Goal: Information Seeking & Learning: Learn about a topic

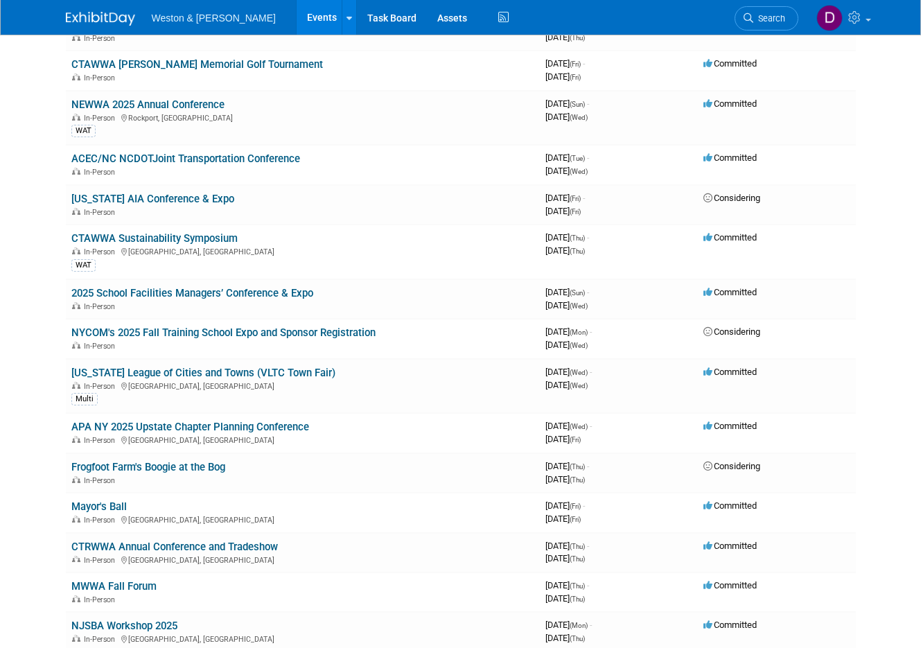
scroll to position [970, 0]
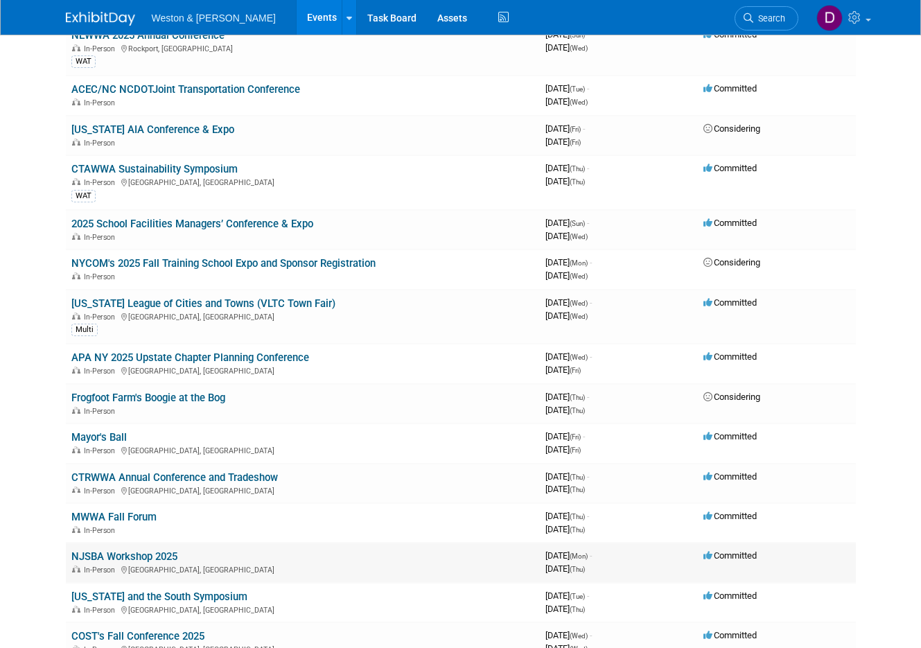
click at [159, 553] on link "NJSBA Workshop 2025" at bounding box center [124, 556] width 106 height 12
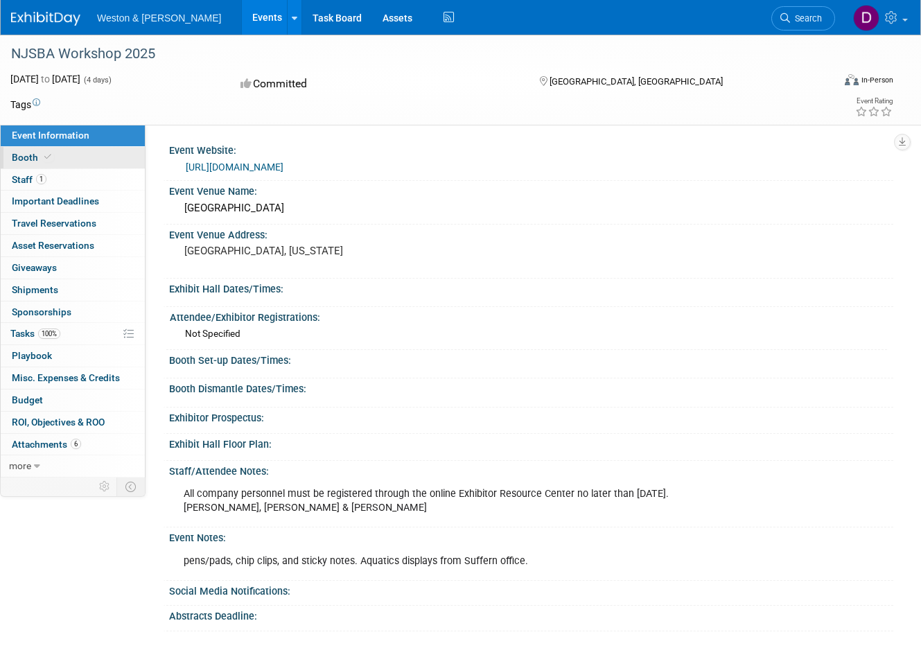
click at [80, 155] on link "Booth" at bounding box center [73, 157] width 144 height 21
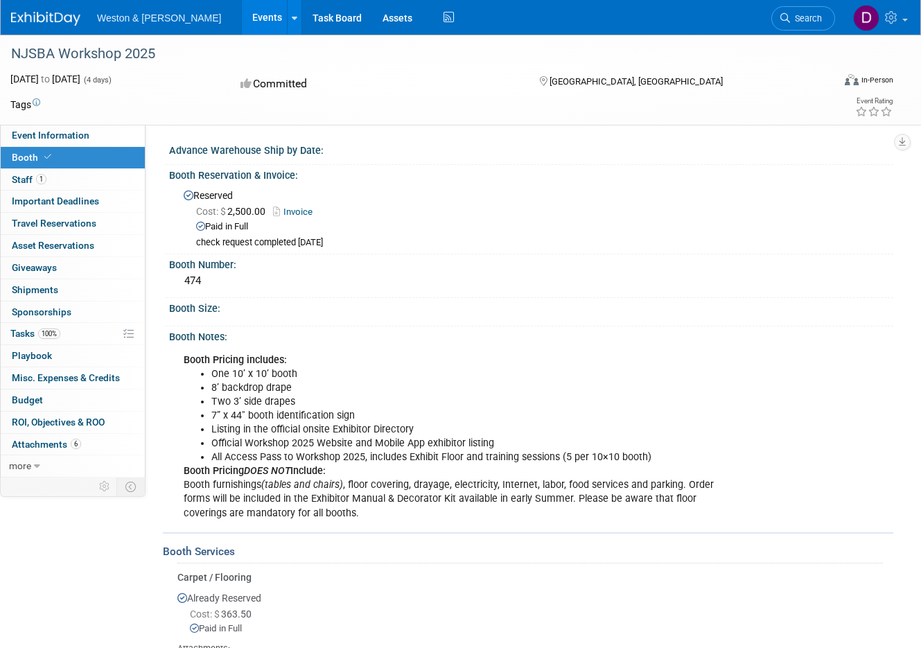
drag, startPoint x: 10, startPoint y: 51, endPoint x: 159, endPoint y: 45, distance: 149.8
click at [159, 45] on div "NJSBA Workshop 2025" at bounding box center [411, 54] width 811 height 25
drag, startPoint x: 159, startPoint y: 45, endPoint x: 132, endPoint y: 48, distance: 27.9
copy div "NJSBA Workshop 2025"
click at [110, 437] on link "6 Attachments 6" at bounding box center [73, 444] width 144 height 21
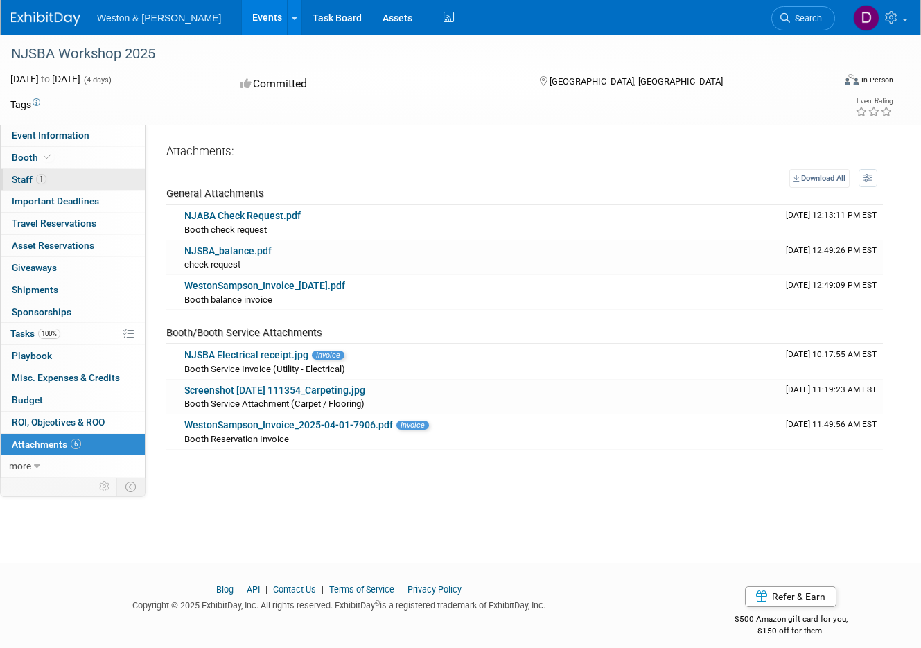
click at [17, 179] on span "Staff 1" at bounding box center [29, 179] width 35 height 11
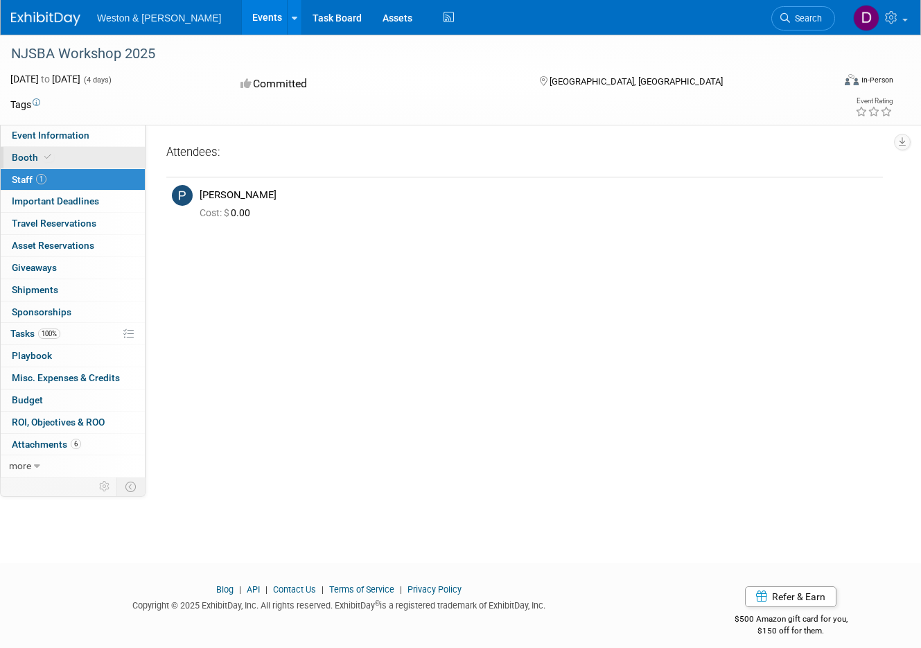
click at [44, 157] on icon at bounding box center [47, 157] width 7 height 8
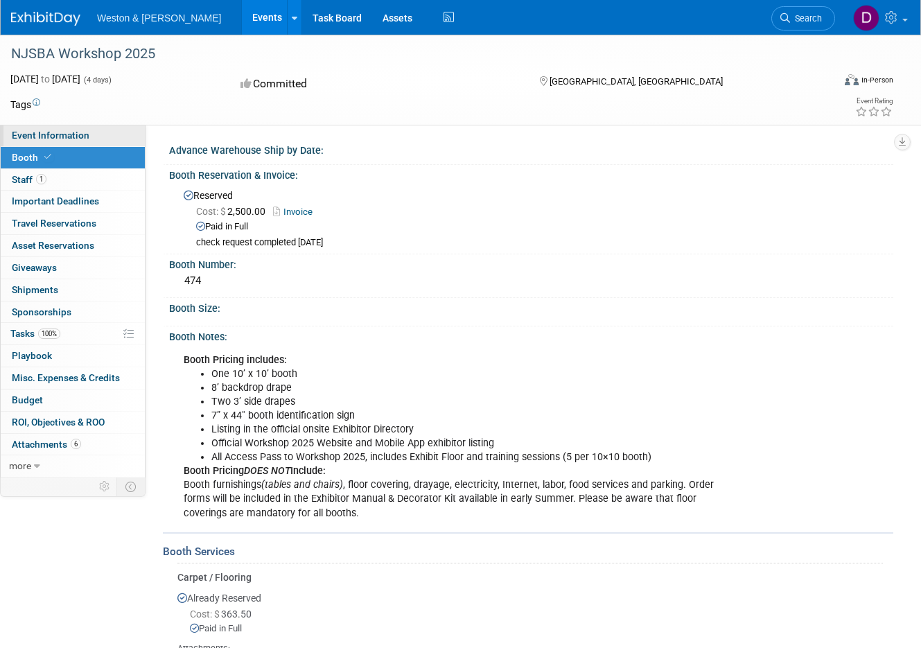
click at [62, 134] on span "Event Information" at bounding box center [51, 135] width 78 height 11
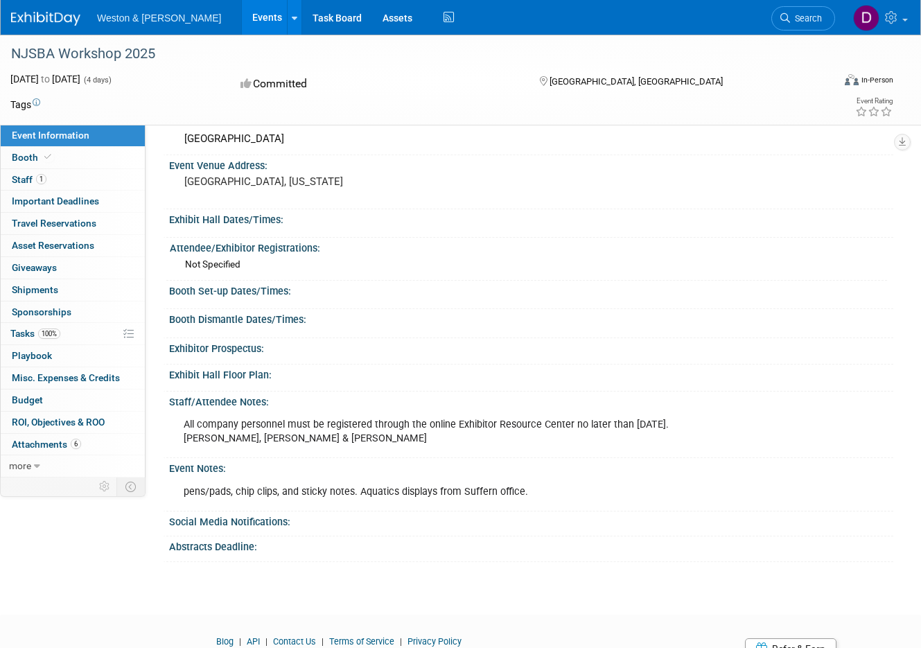
scroll to position [133, 0]
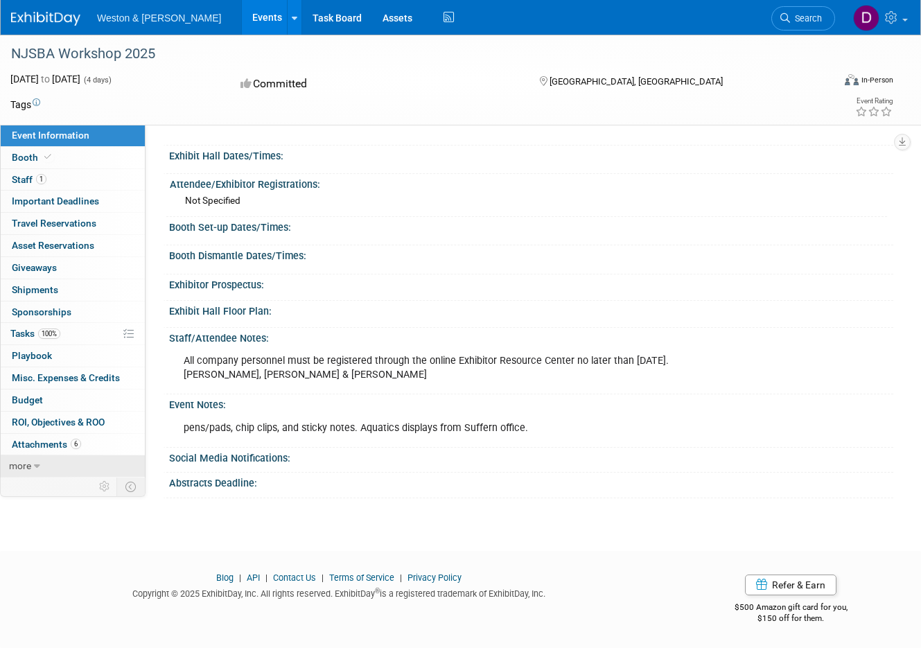
click at [34, 467] on icon at bounding box center [37, 466] width 6 height 10
click at [64, 489] on span "Event Binder (.pdf export)" at bounding box center [67, 487] width 111 height 11
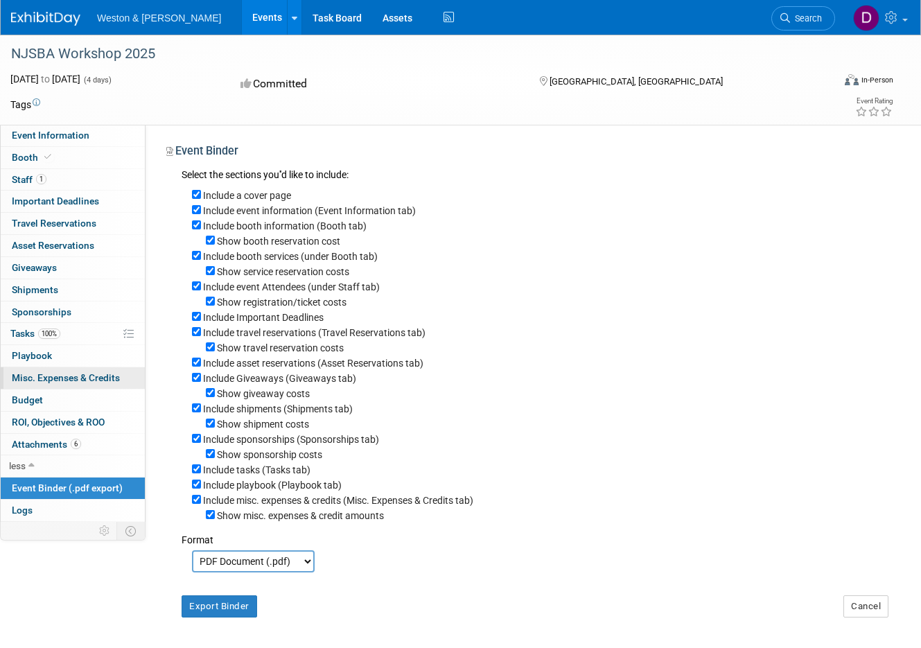
click at [41, 381] on span "Misc. Expenses & Credits 0" at bounding box center [66, 377] width 108 height 11
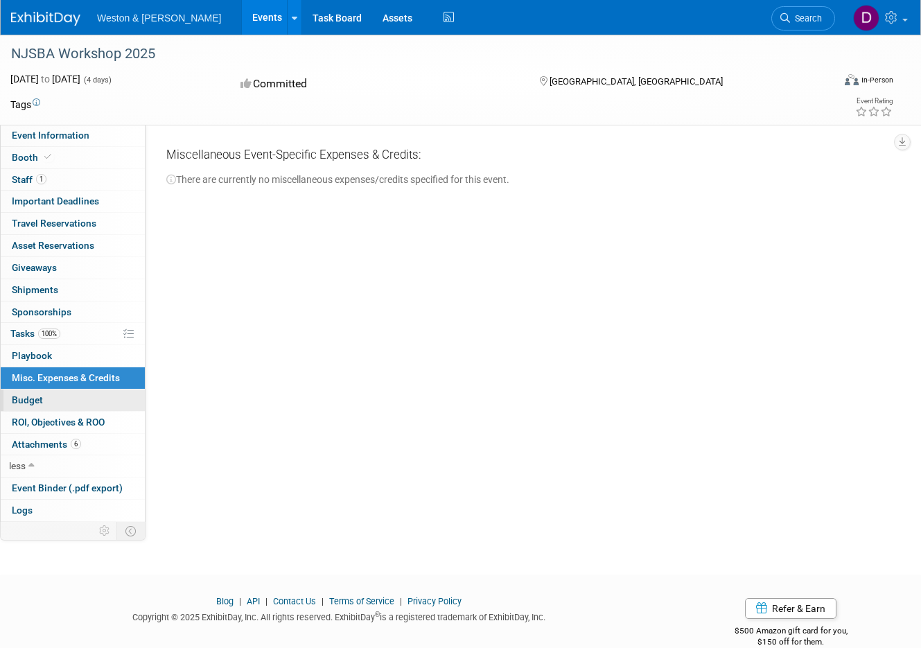
click at [45, 395] on link "Budget" at bounding box center [73, 399] width 144 height 21
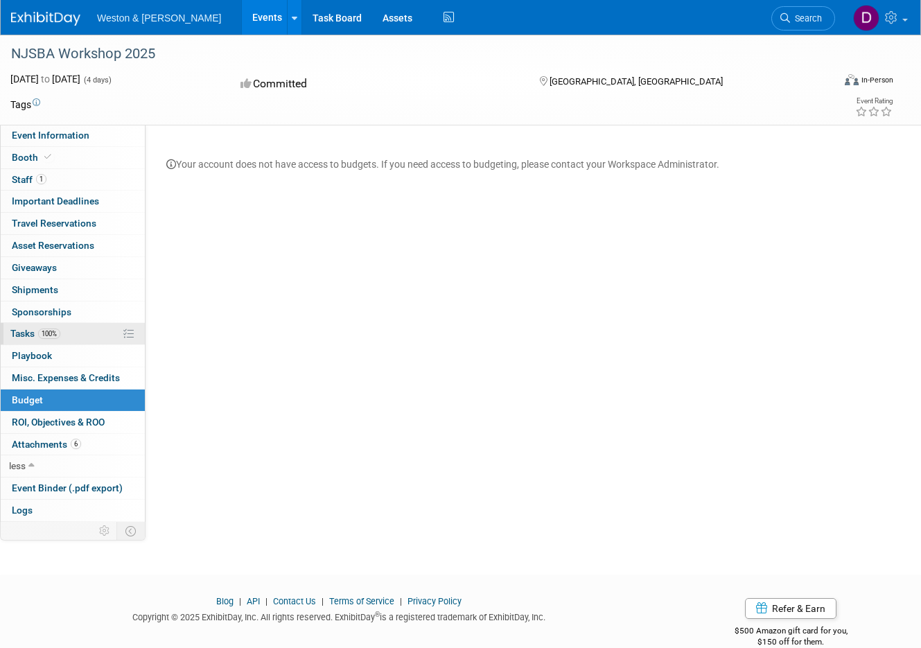
click at [24, 335] on span "Tasks 100%" at bounding box center [35, 333] width 50 height 11
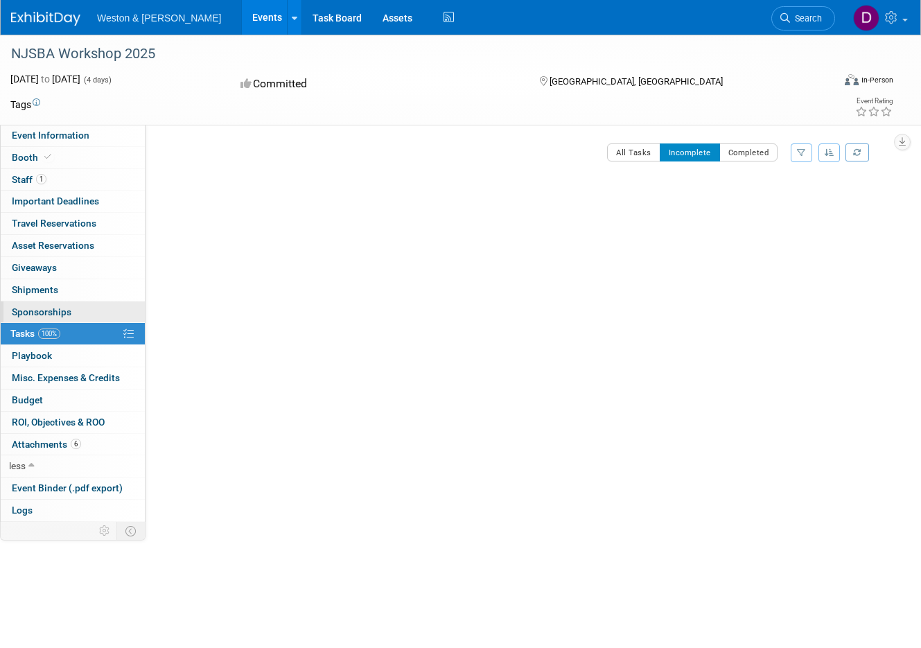
click at [30, 312] on span "Sponsorships 0" at bounding box center [42, 311] width 60 height 11
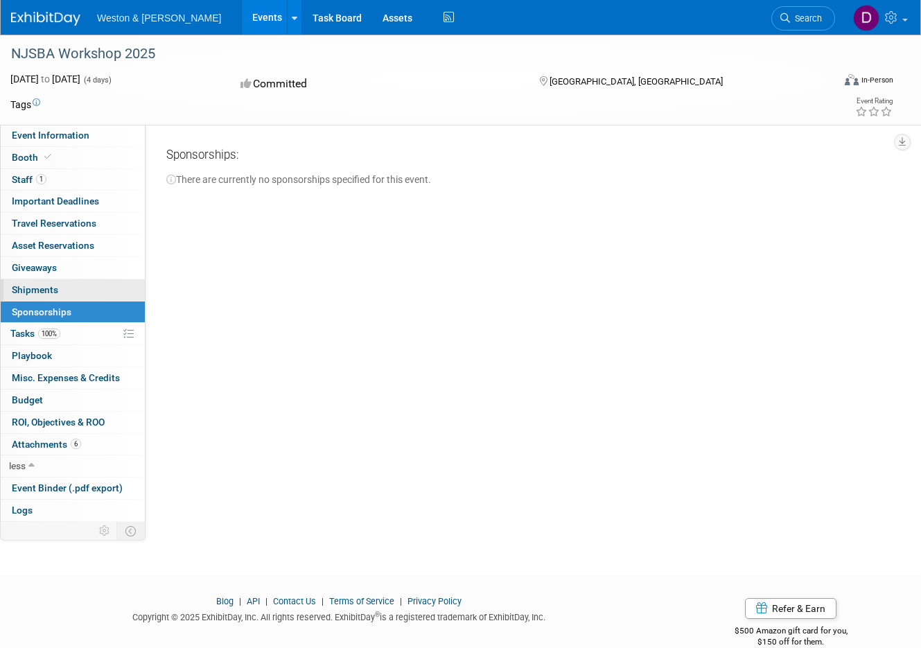
click at [35, 291] on span "Shipments 0" at bounding box center [35, 289] width 46 height 11
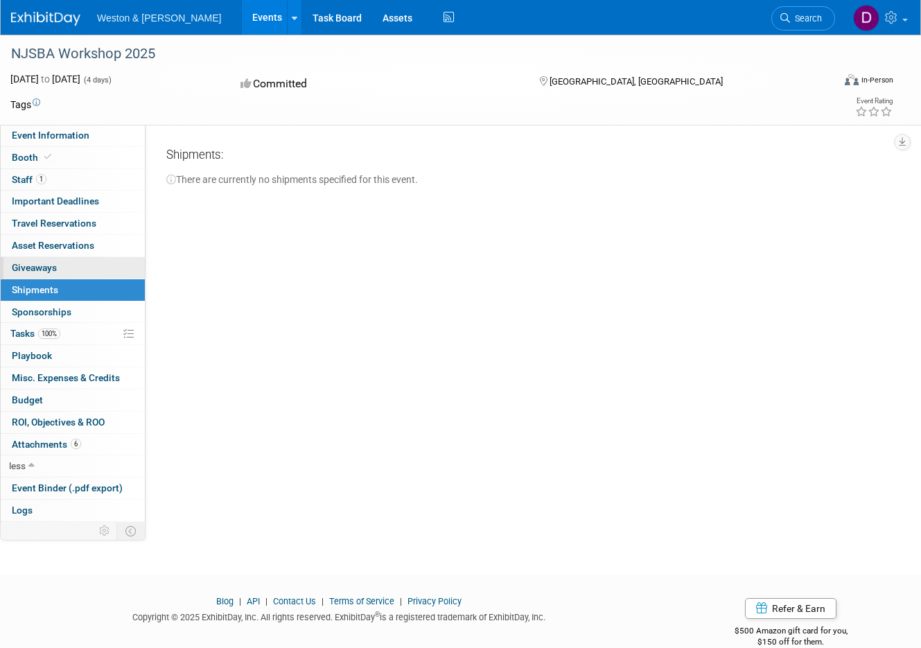
click at [33, 265] on span "Giveaways 0" at bounding box center [34, 267] width 45 height 11
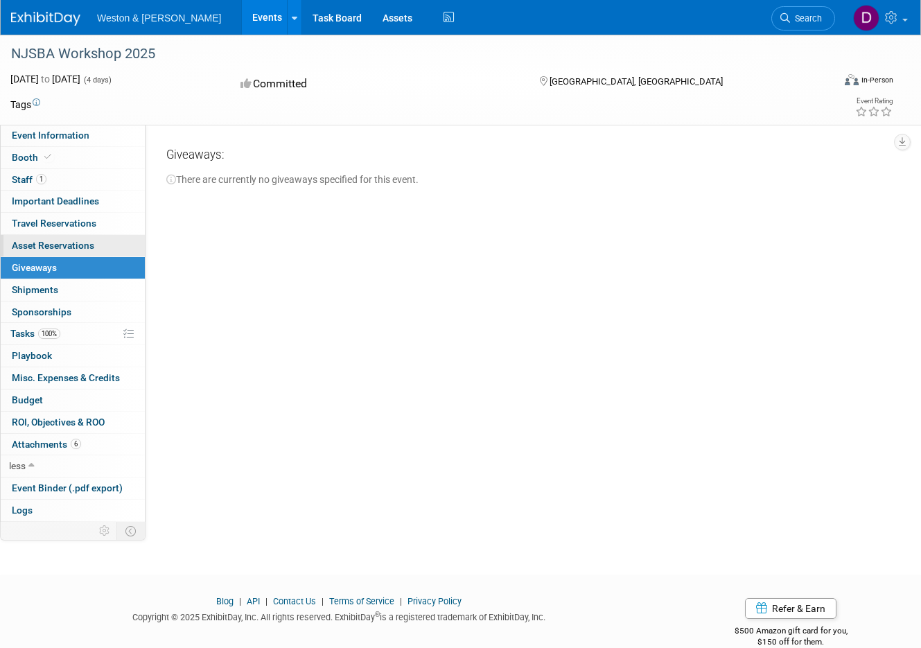
click at [28, 243] on span "Asset Reservations 0" at bounding box center [53, 245] width 82 height 11
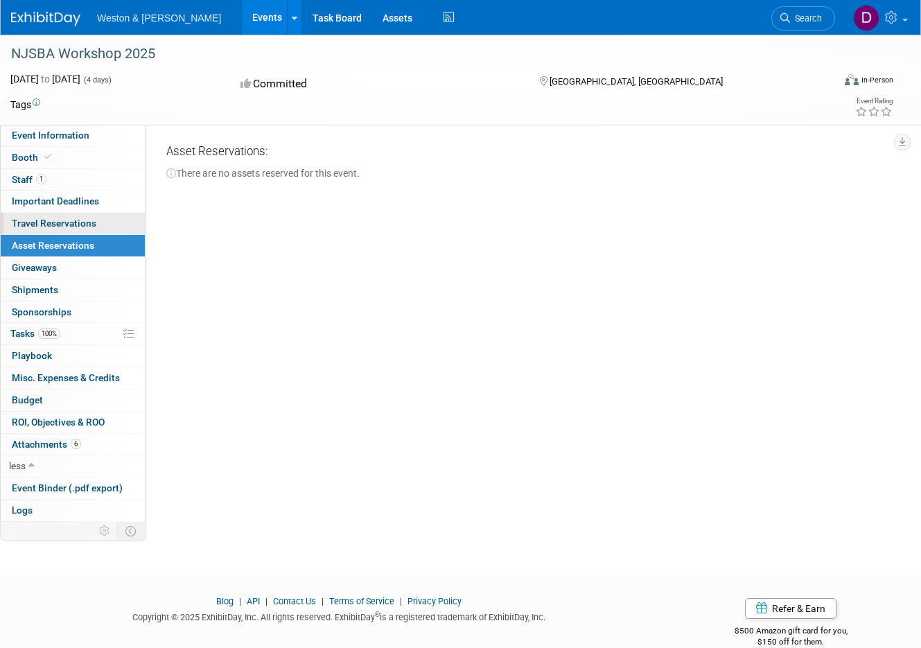
click at [27, 225] on span "Travel Reservations 0" at bounding box center [54, 223] width 85 height 11
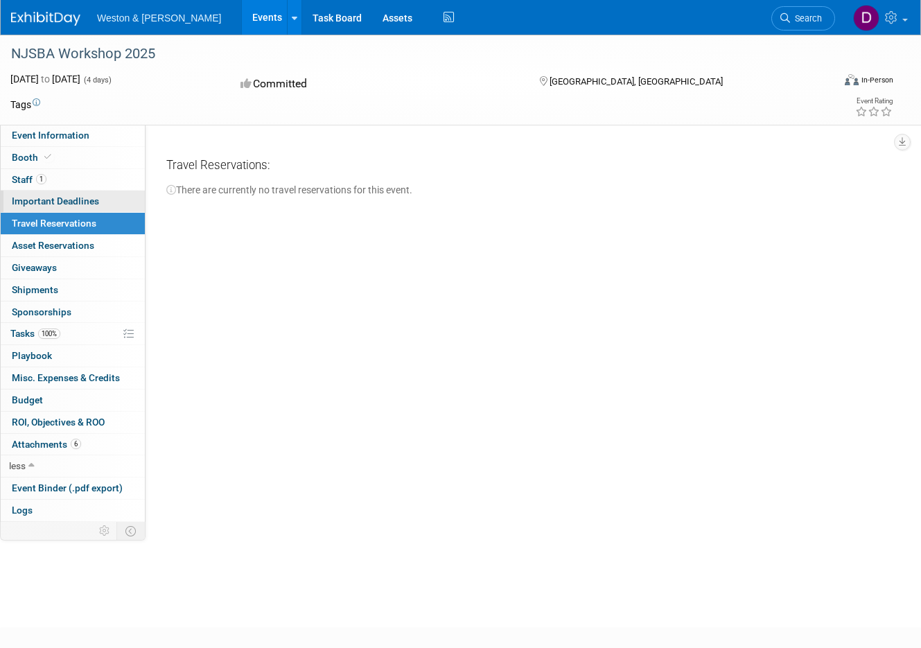
click at [35, 197] on span "Important Deadlines" at bounding box center [55, 200] width 87 height 11
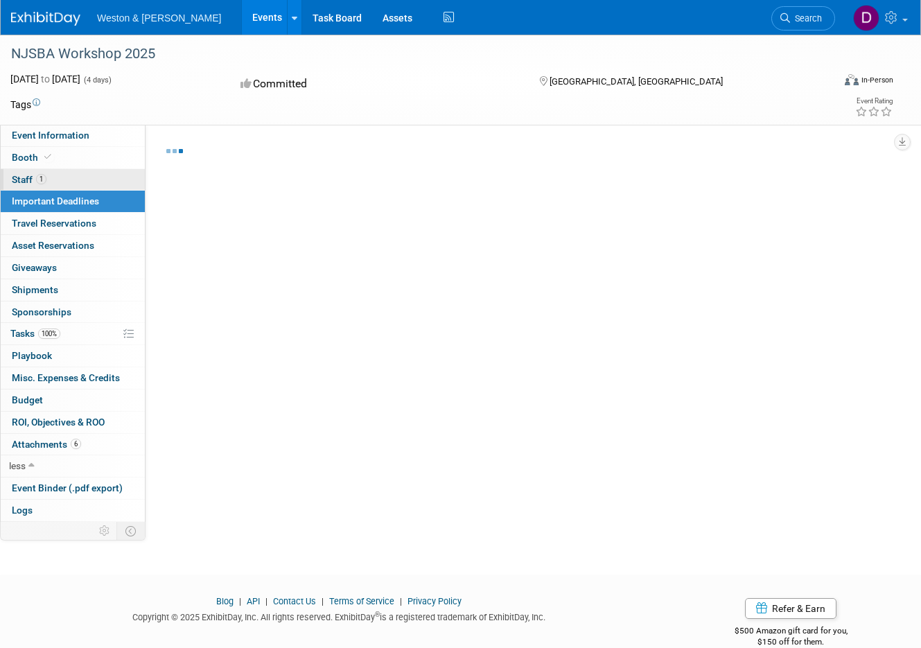
click at [37, 175] on span "1" at bounding box center [41, 179] width 10 height 10
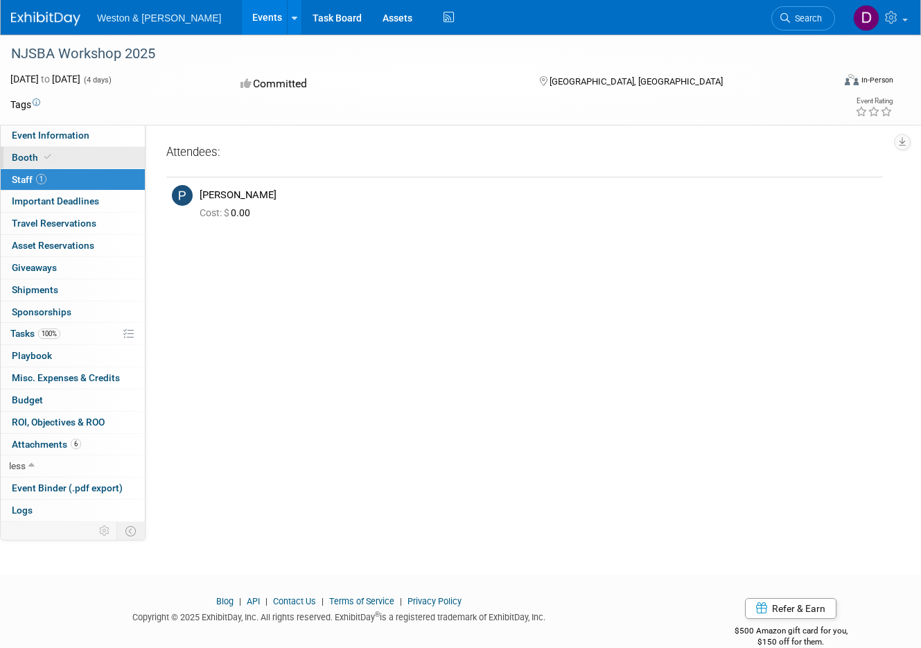
click at [50, 152] on span at bounding box center [48, 157] width 12 height 10
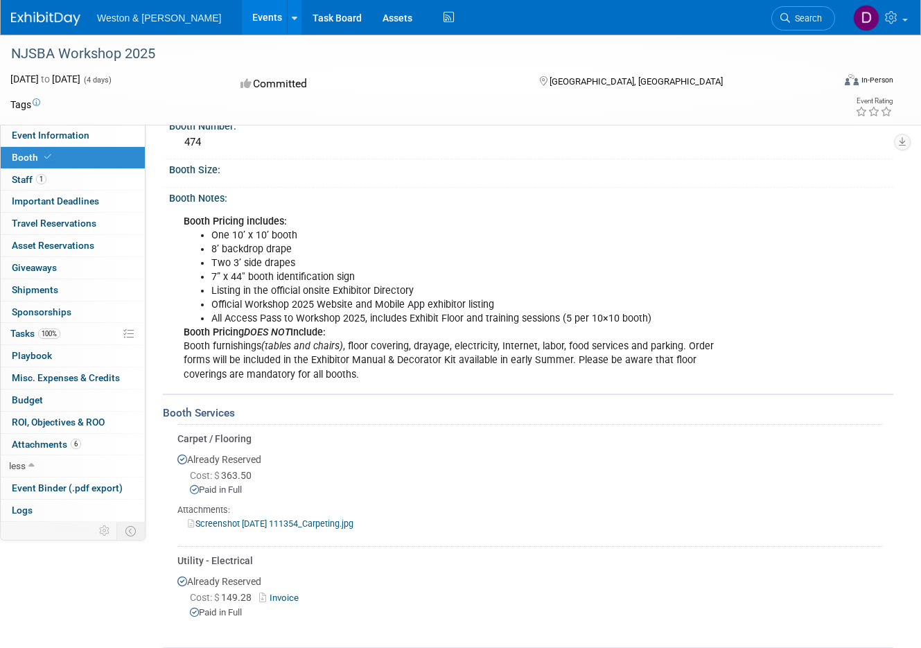
scroll to position [208, 0]
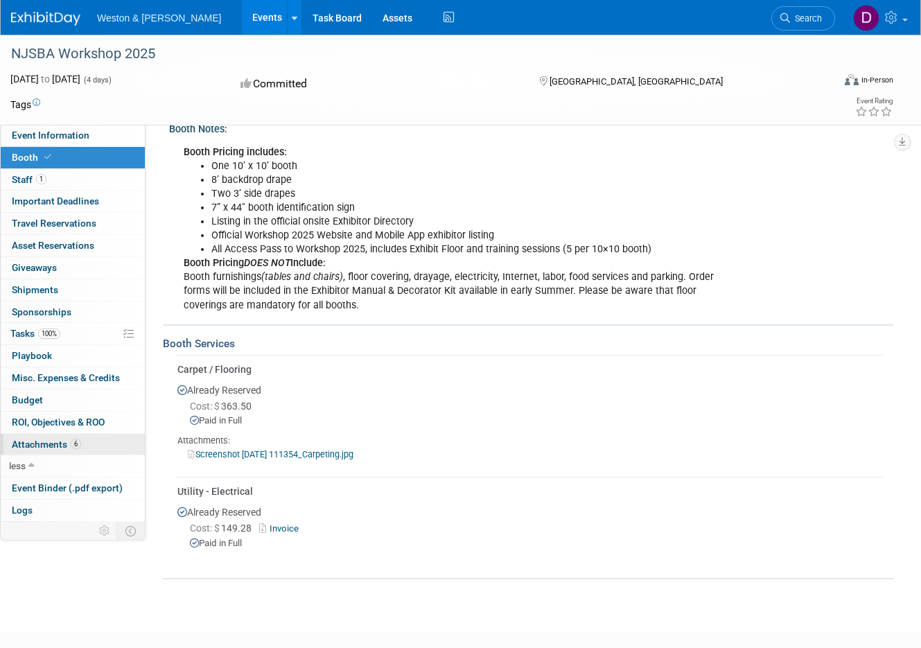
click at [71, 438] on link "6 Attachments 6" at bounding box center [73, 444] width 144 height 21
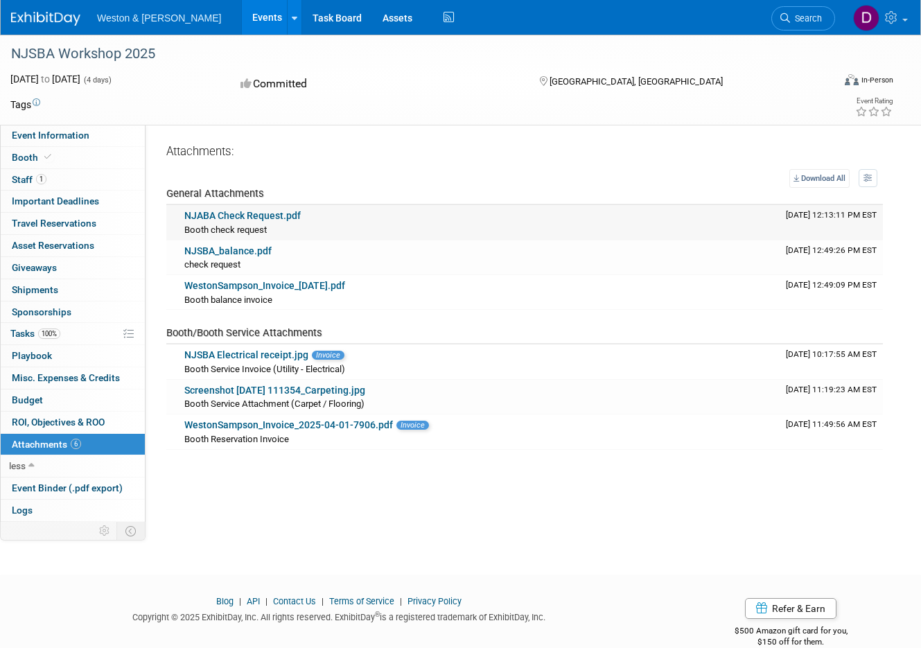
click at [280, 217] on link "NJABA Check Request.pdf" at bounding box center [242, 215] width 116 height 11
click at [30, 155] on span "Booth" at bounding box center [33, 157] width 42 height 11
